Goal: Information Seeking & Learning: Check status

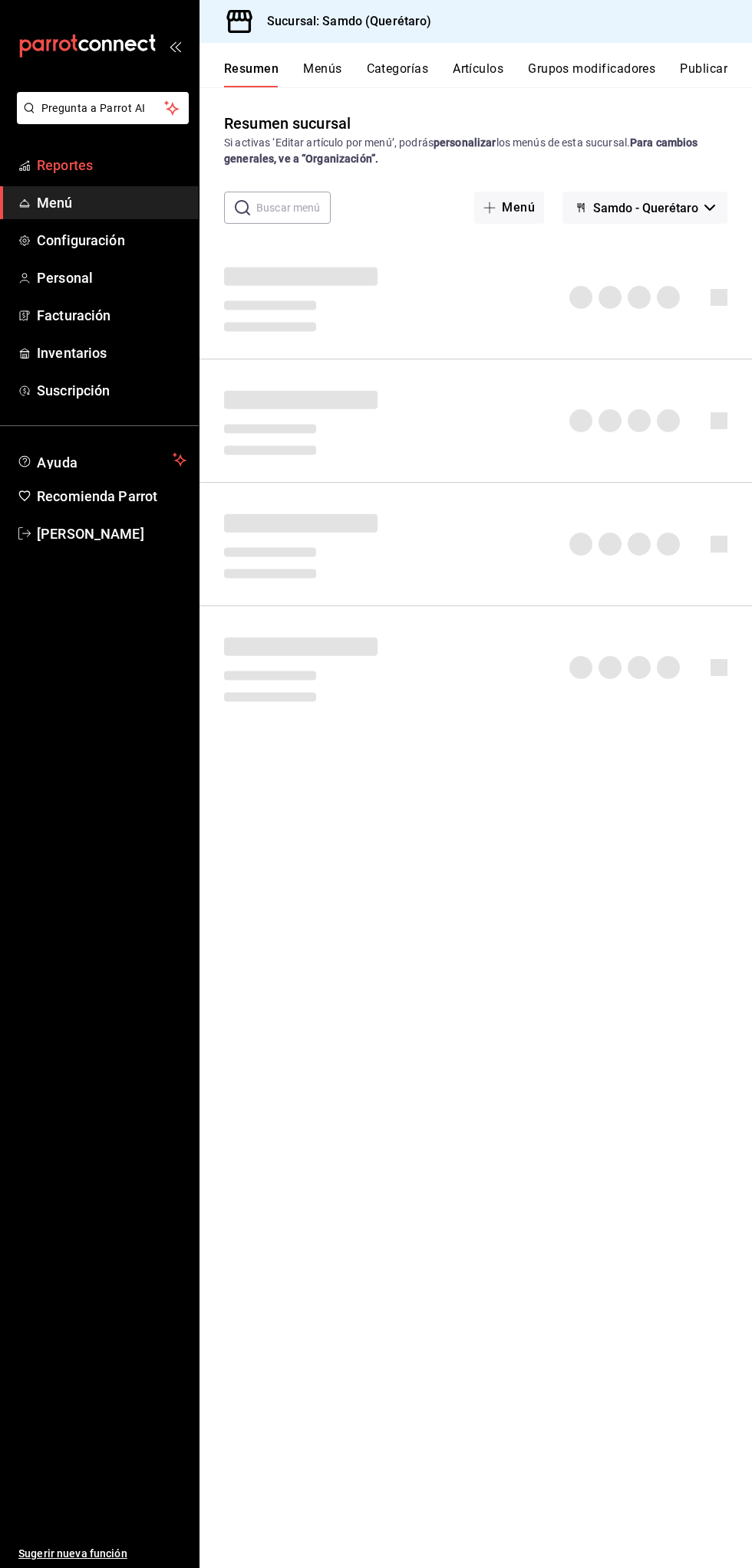
click at [87, 156] on span "Reportes" at bounding box center [111, 165] width 150 height 21
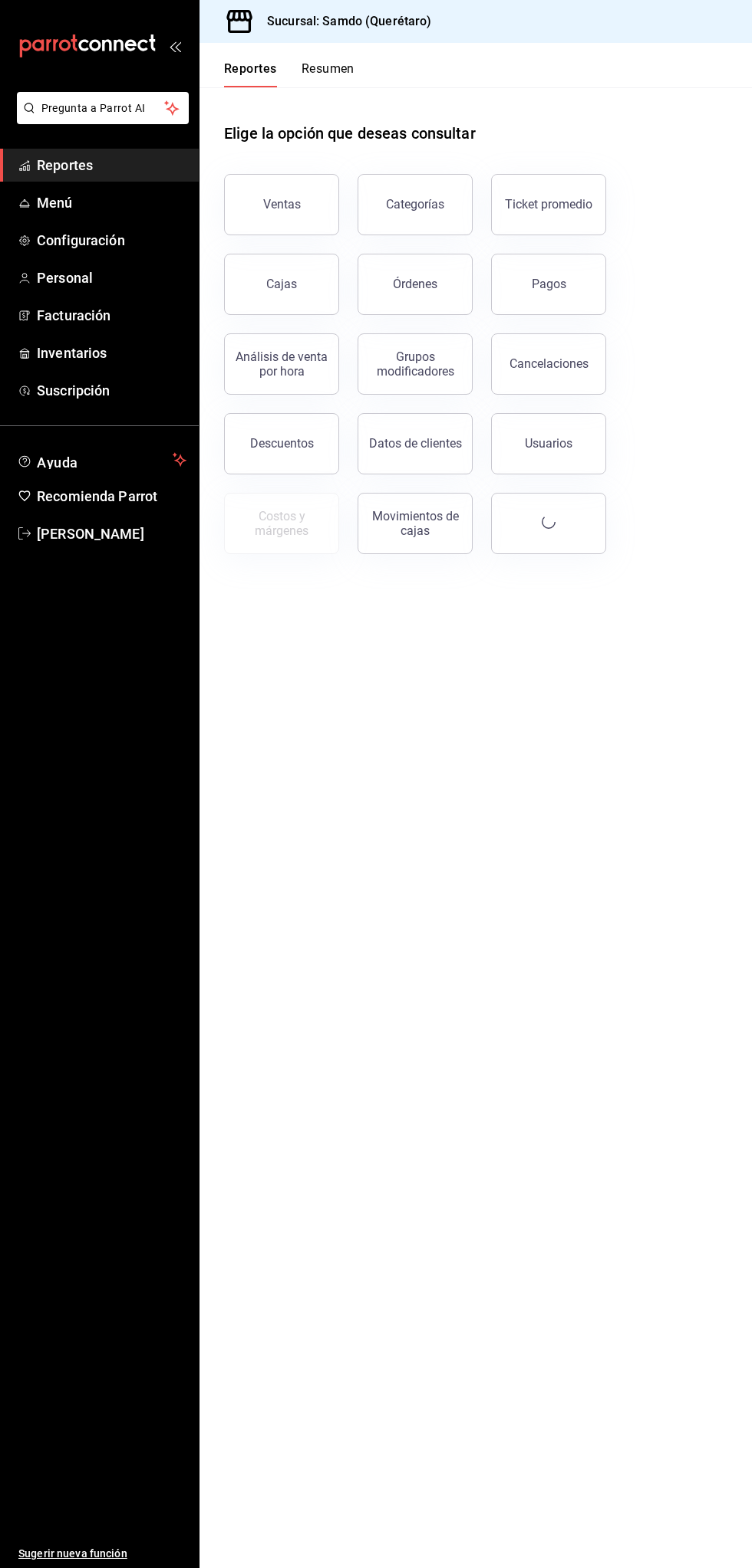
click at [426, 278] on div "Órdenes" at bounding box center [414, 284] width 45 height 15
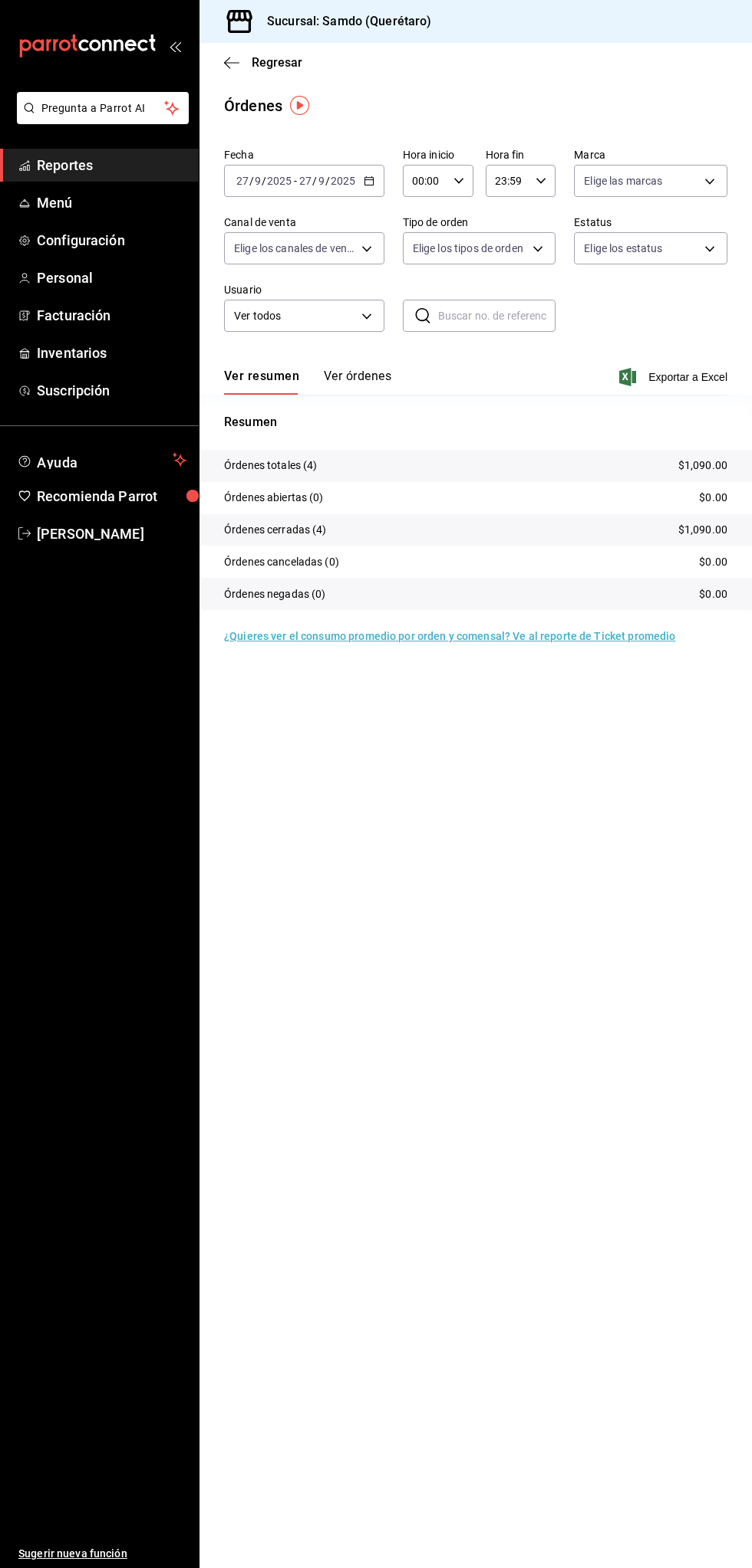
click at [370, 389] on button "Ver órdenes" at bounding box center [357, 382] width 67 height 26
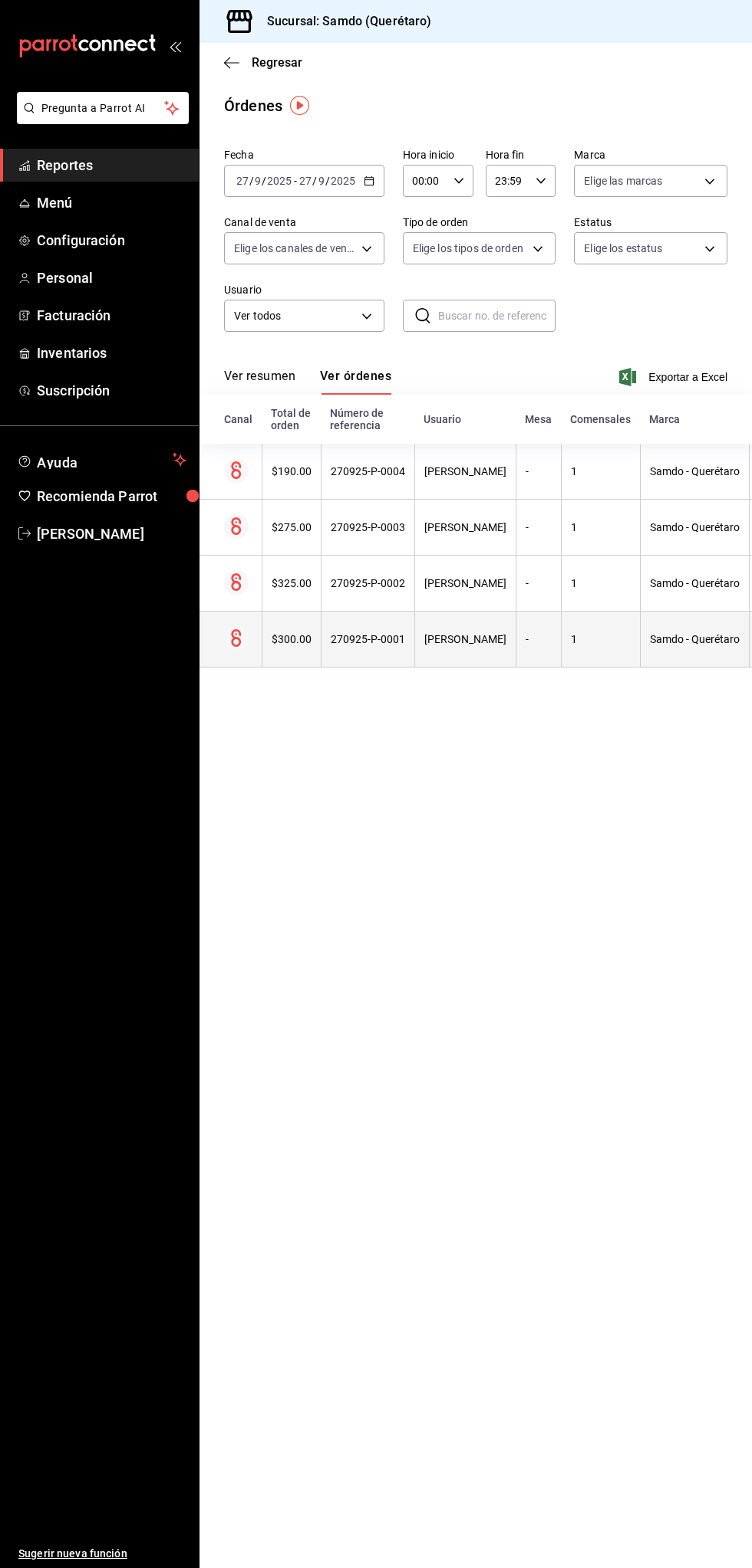
click at [562, 657] on th "1" at bounding box center [601, 639] width 79 height 56
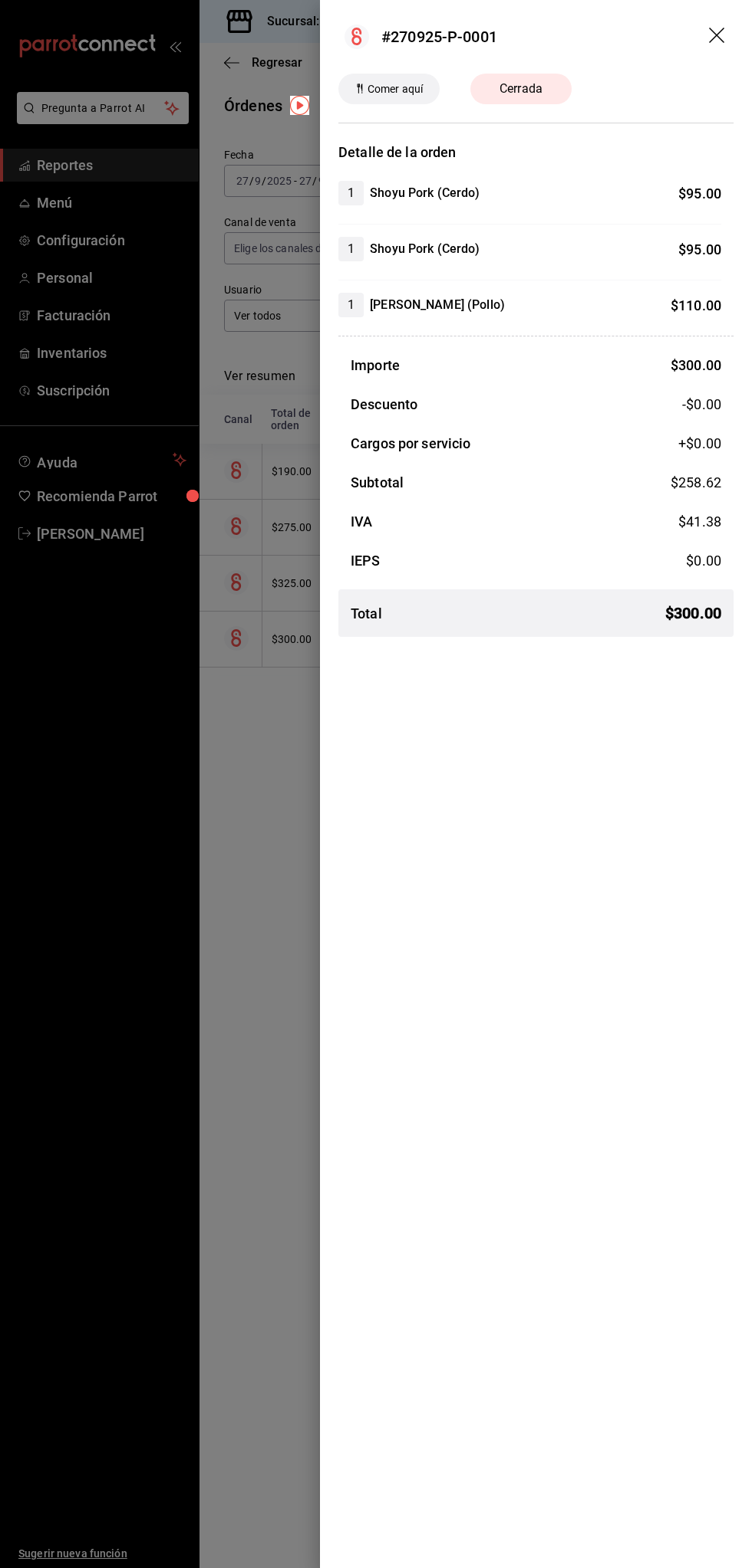
click at [238, 1083] on div at bounding box center [376, 784] width 752 height 1568
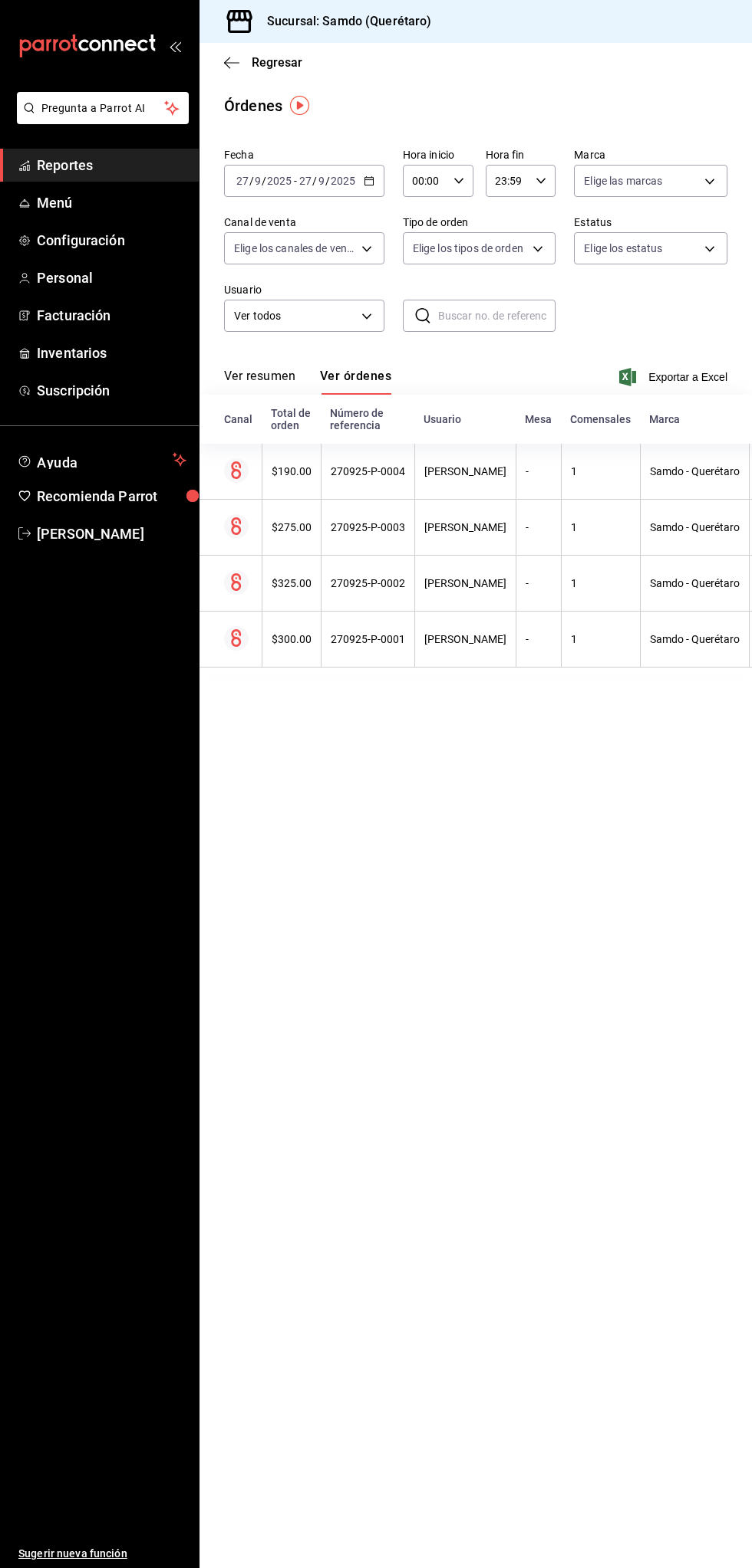
click at [134, 170] on span "Reportes" at bounding box center [111, 165] width 150 height 21
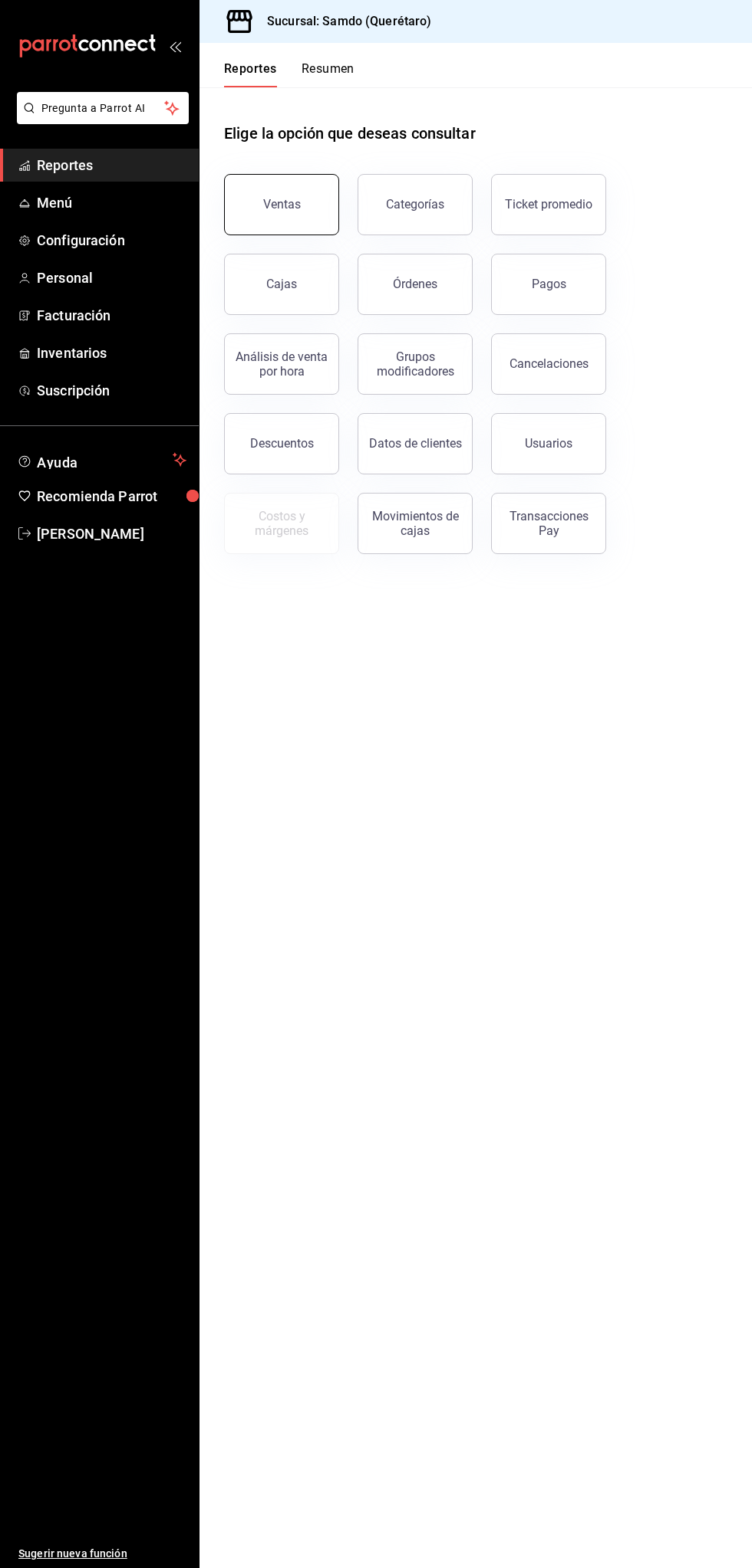
click at [313, 209] on button "Ventas" at bounding box center [282, 205] width 115 height 61
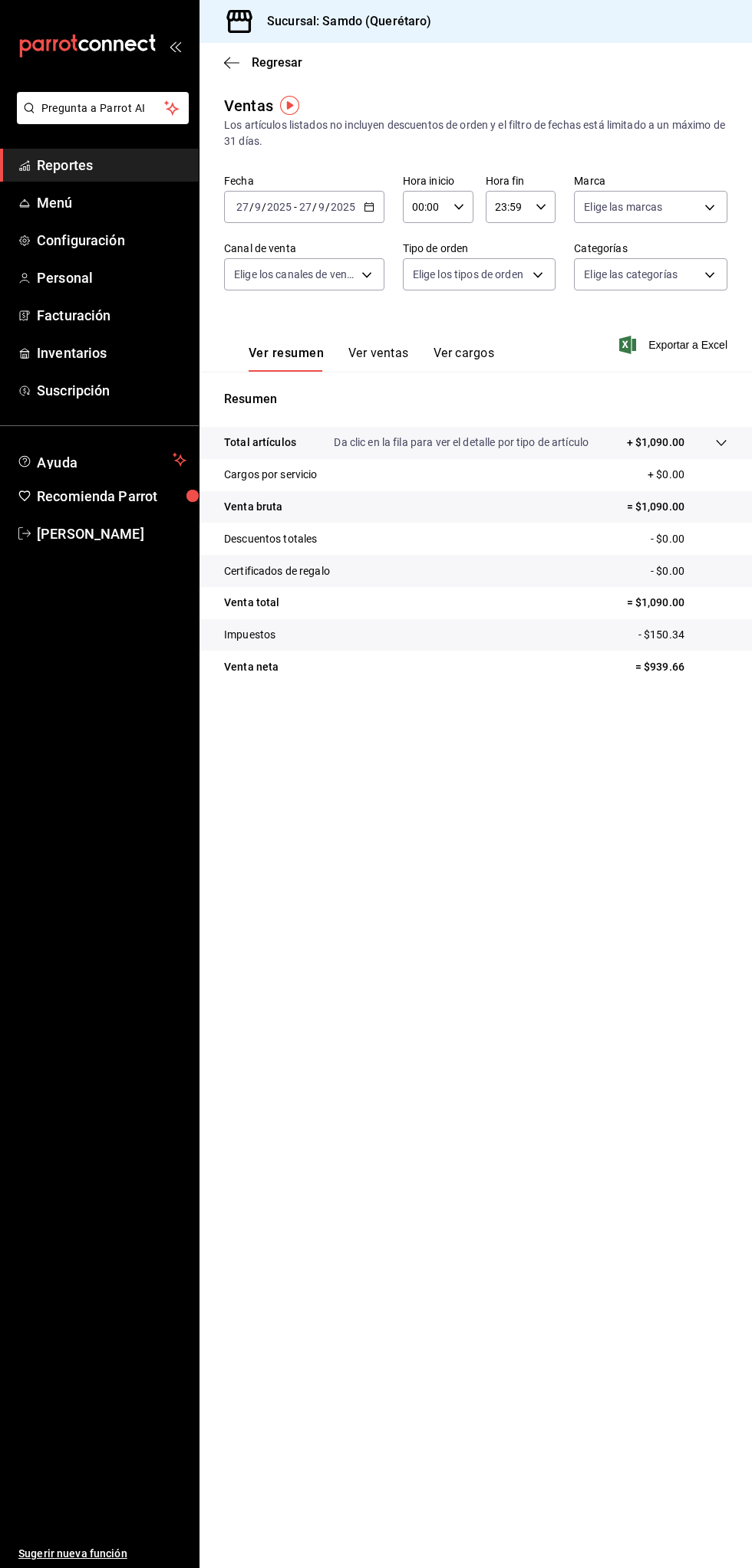
click at [384, 355] on button "Ver ventas" at bounding box center [378, 358] width 61 height 26
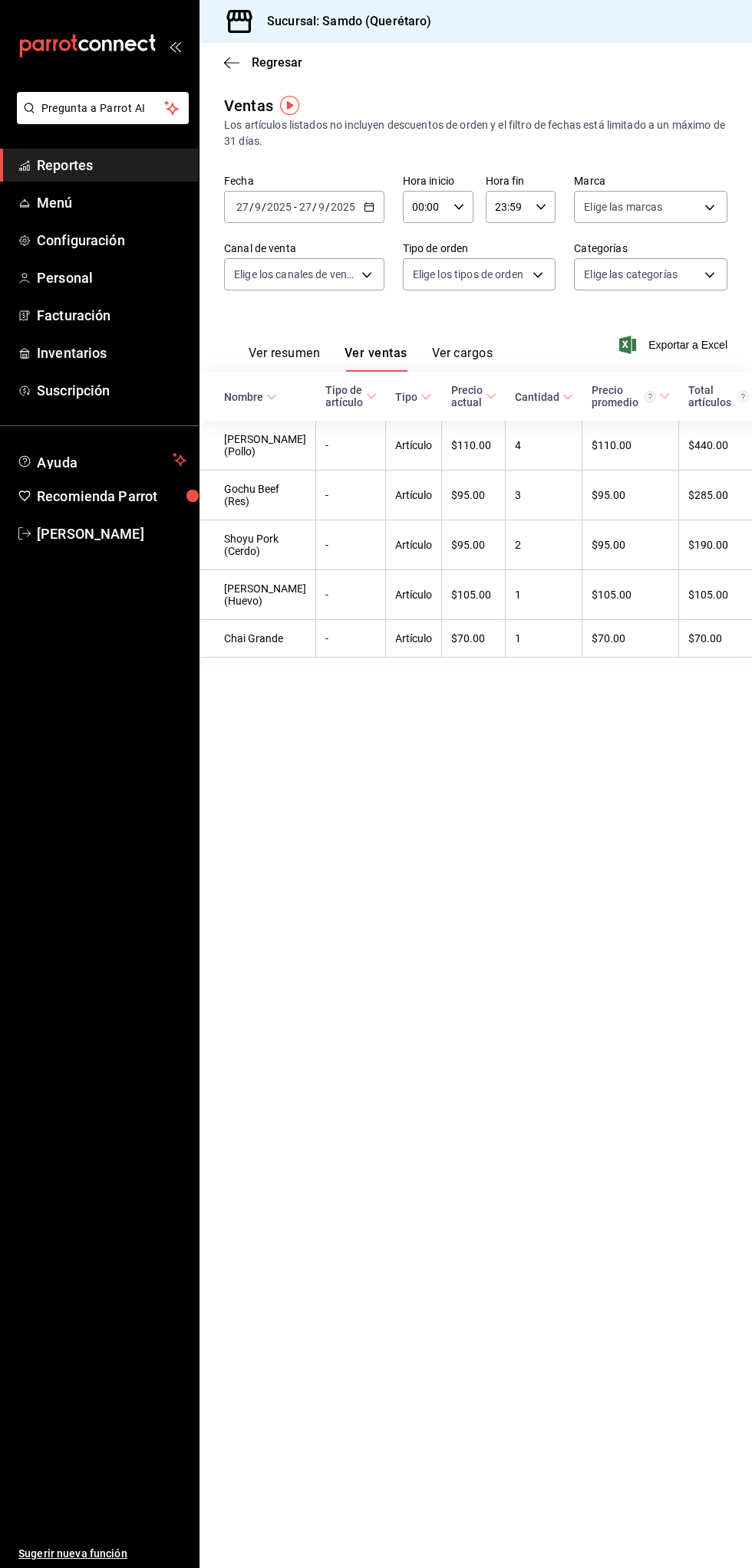
click at [261, 368] on button "Ver resumen" at bounding box center [284, 358] width 71 height 26
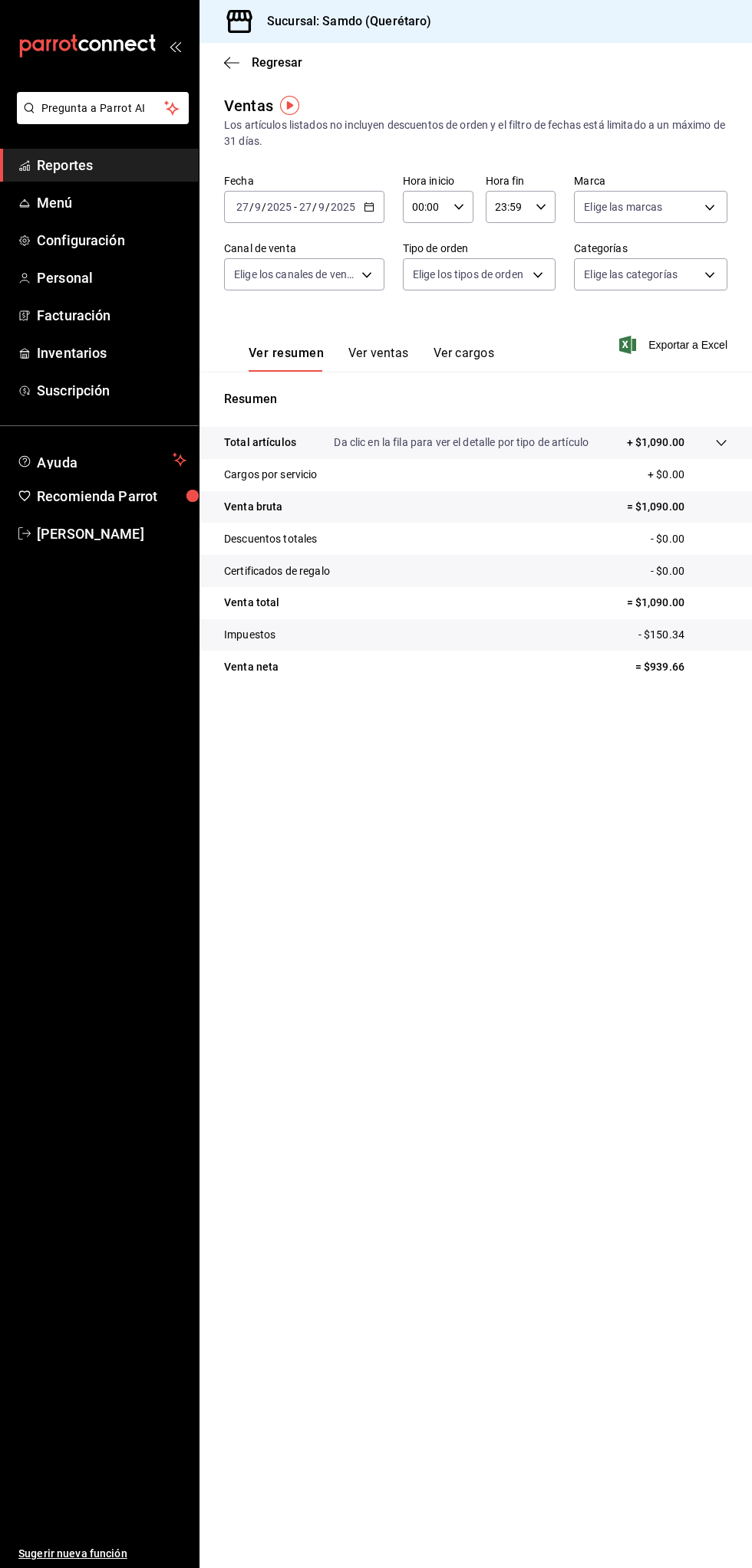
click at [387, 357] on button "Ver ventas" at bounding box center [378, 358] width 61 height 26
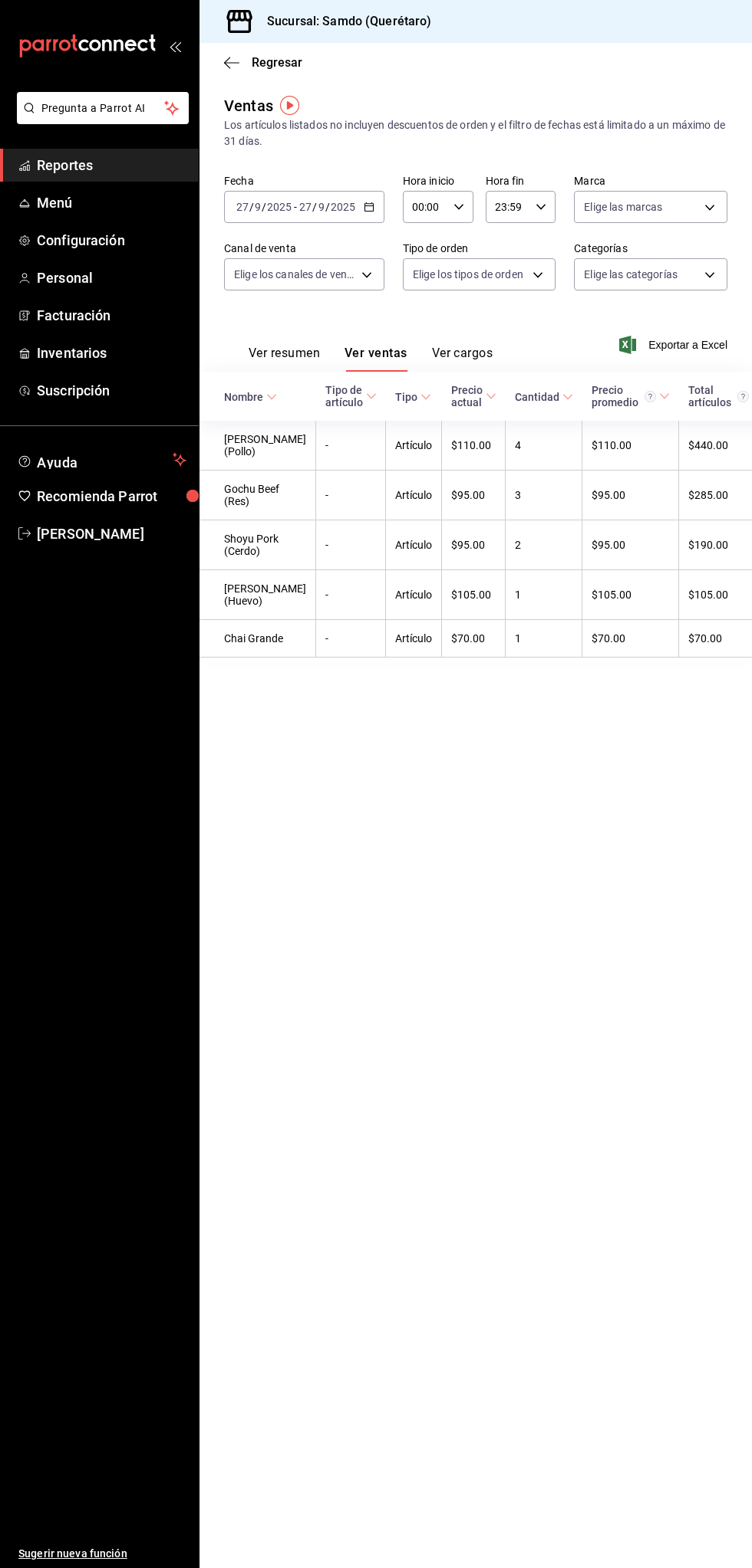
click at [304, 353] on button "Ver resumen" at bounding box center [284, 358] width 71 height 26
